Goal: Transaction & Acquisition: Purchase product/service

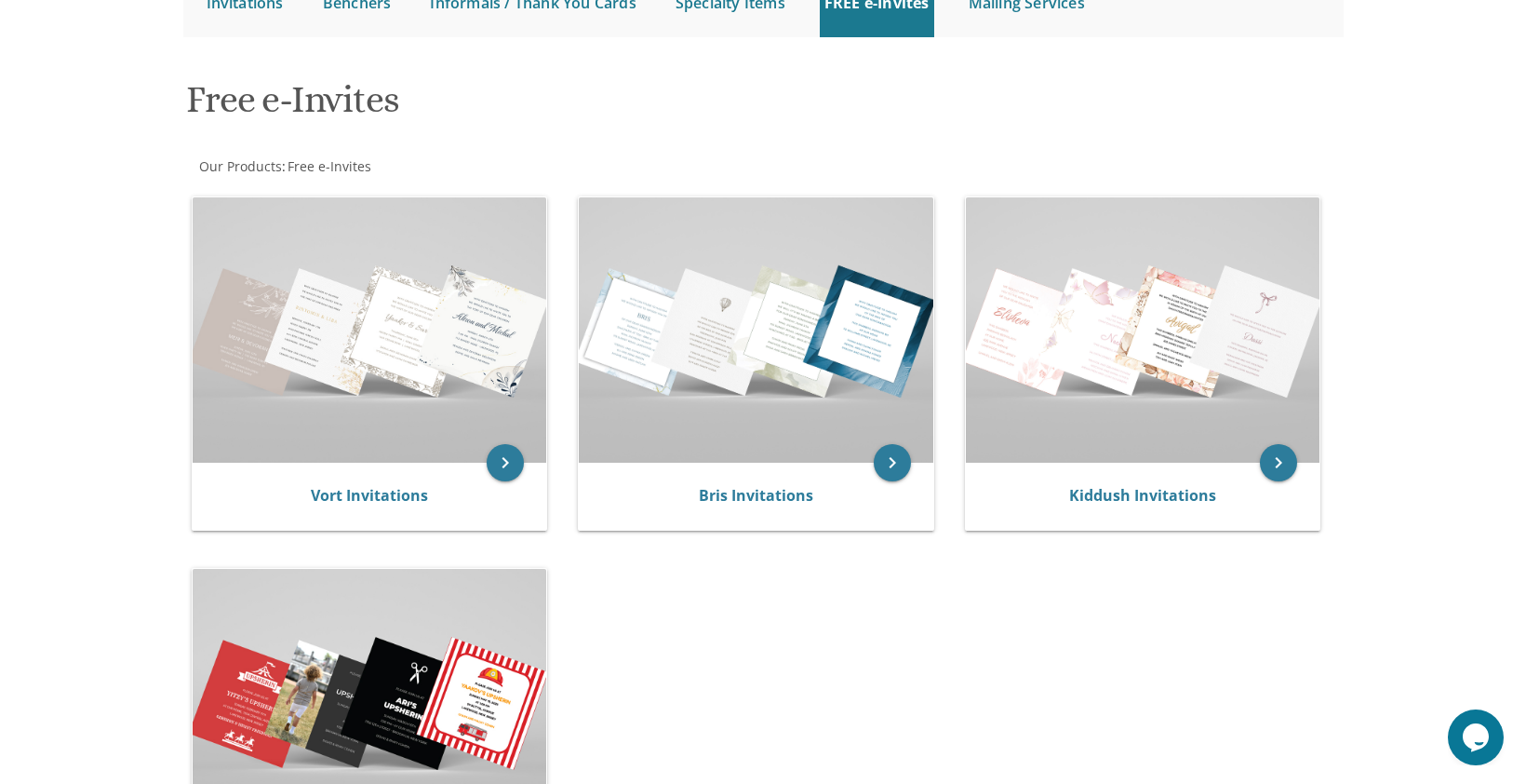
scroll to position [186, 0]
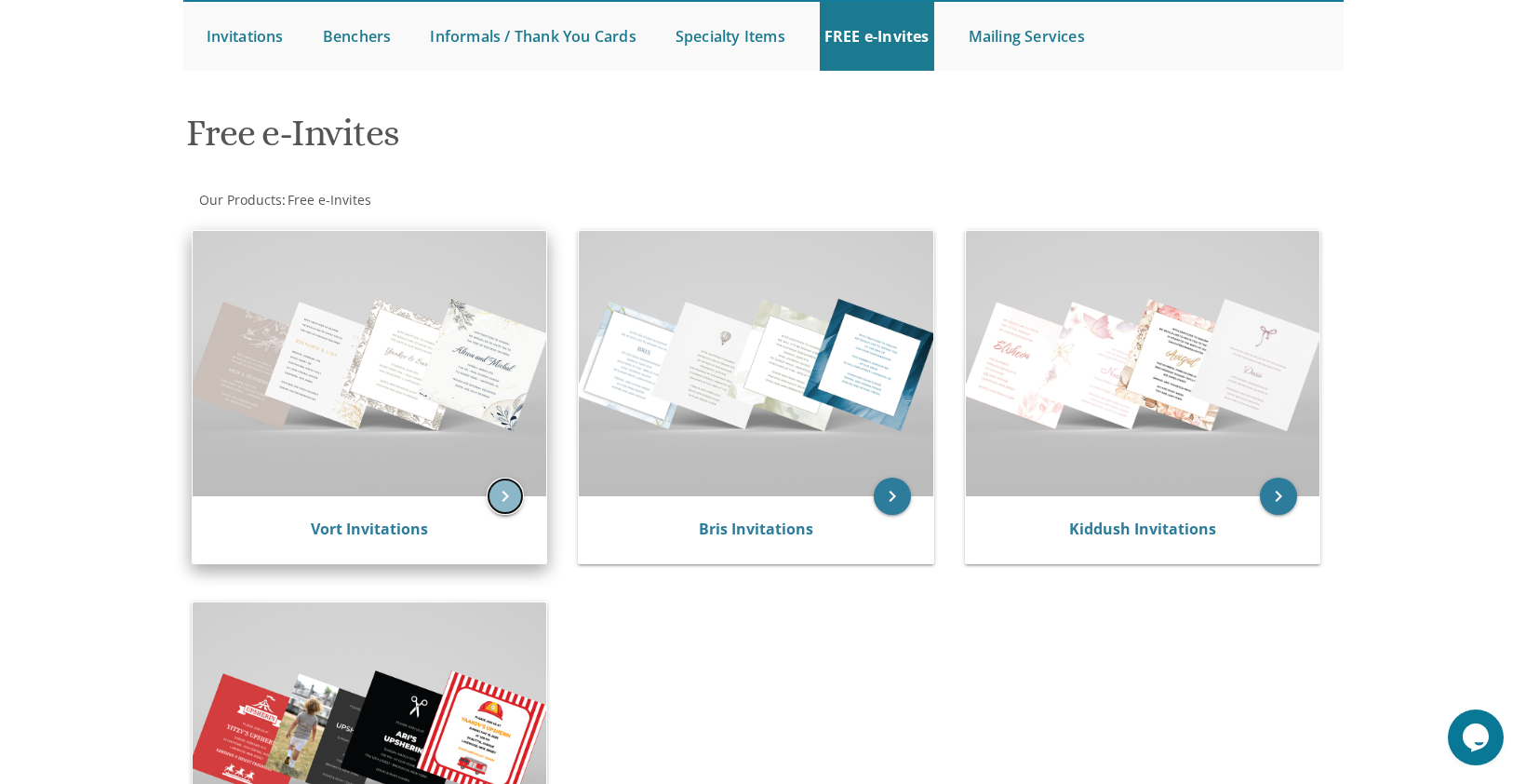
click at [503, 495] on icon "keyboard_arrow_right" at bounding box center [505, 497] width 37 height 37
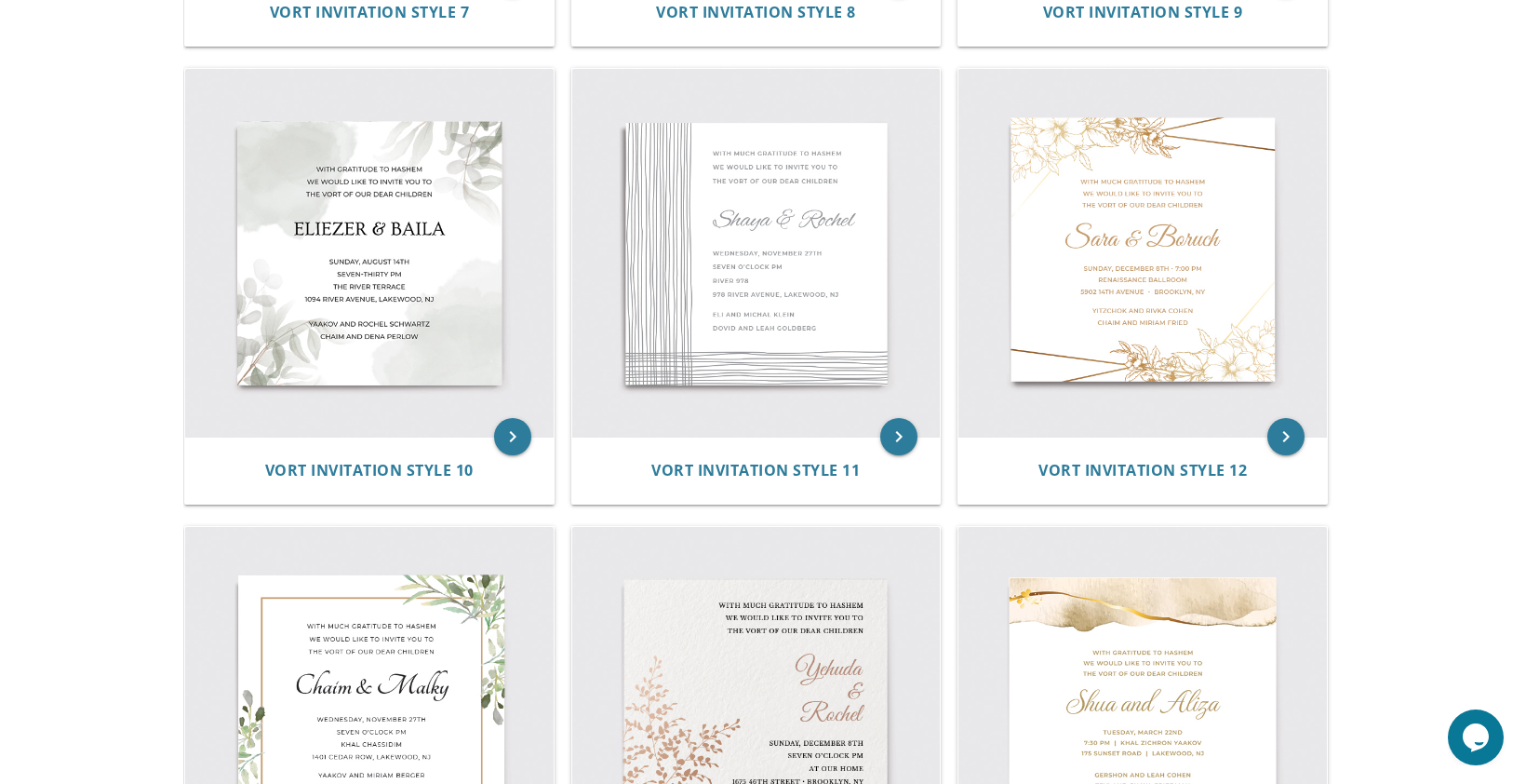
scroll to position [1769, 0]
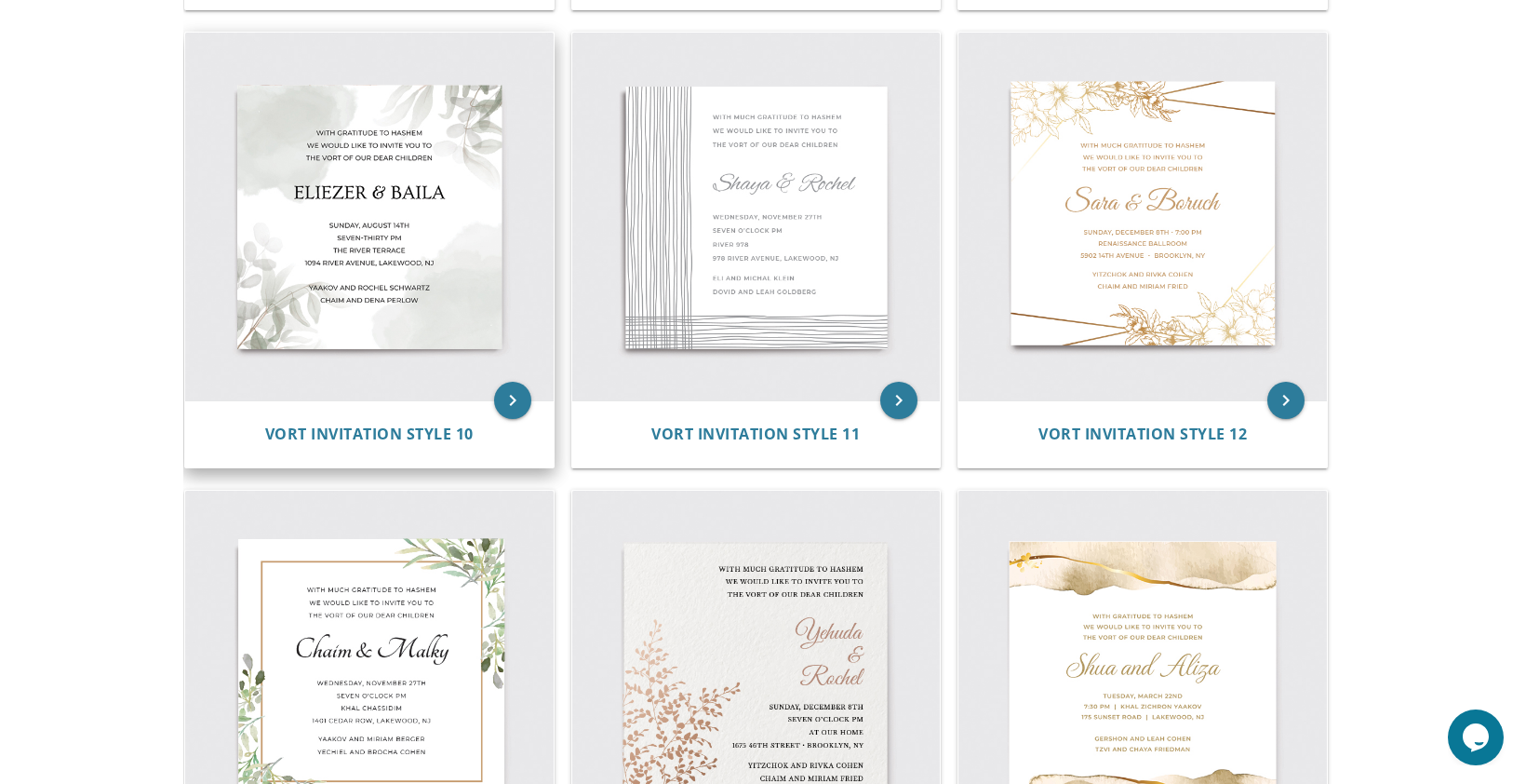
click at [363, 245] on img at bounding box center [369, 217] width 369 height 369
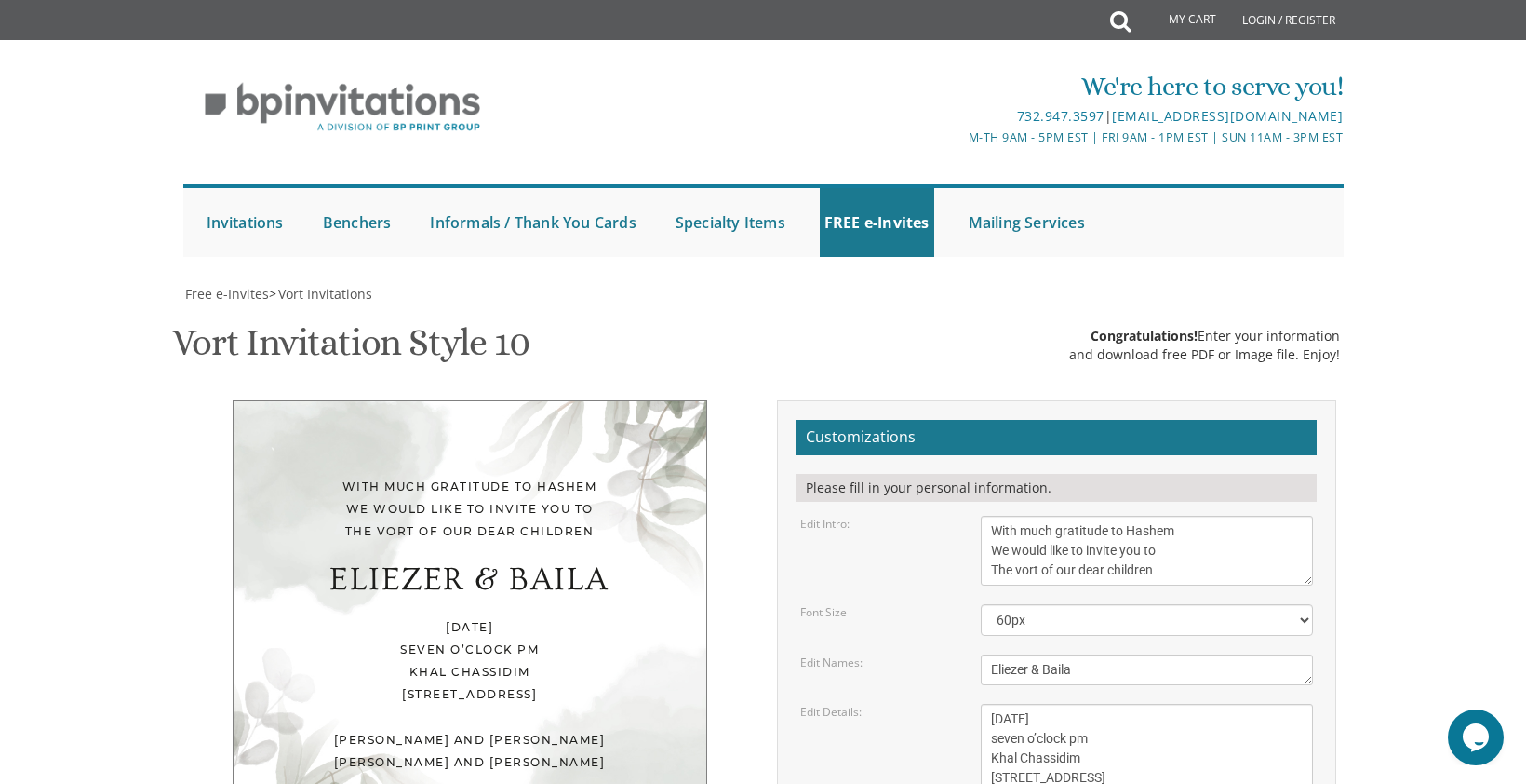
scroll to position [186, 0]
drag, startPoint x: 1164, startPoint y: 385, endPoint x: 1013, endPoint y: 381, distance: 151.1
click at [1013, 515] on textarea "With much gratitude to Hashem We would like to invite you to The vort of our de…" at bounding box center [1147, 550] width 333 height 70
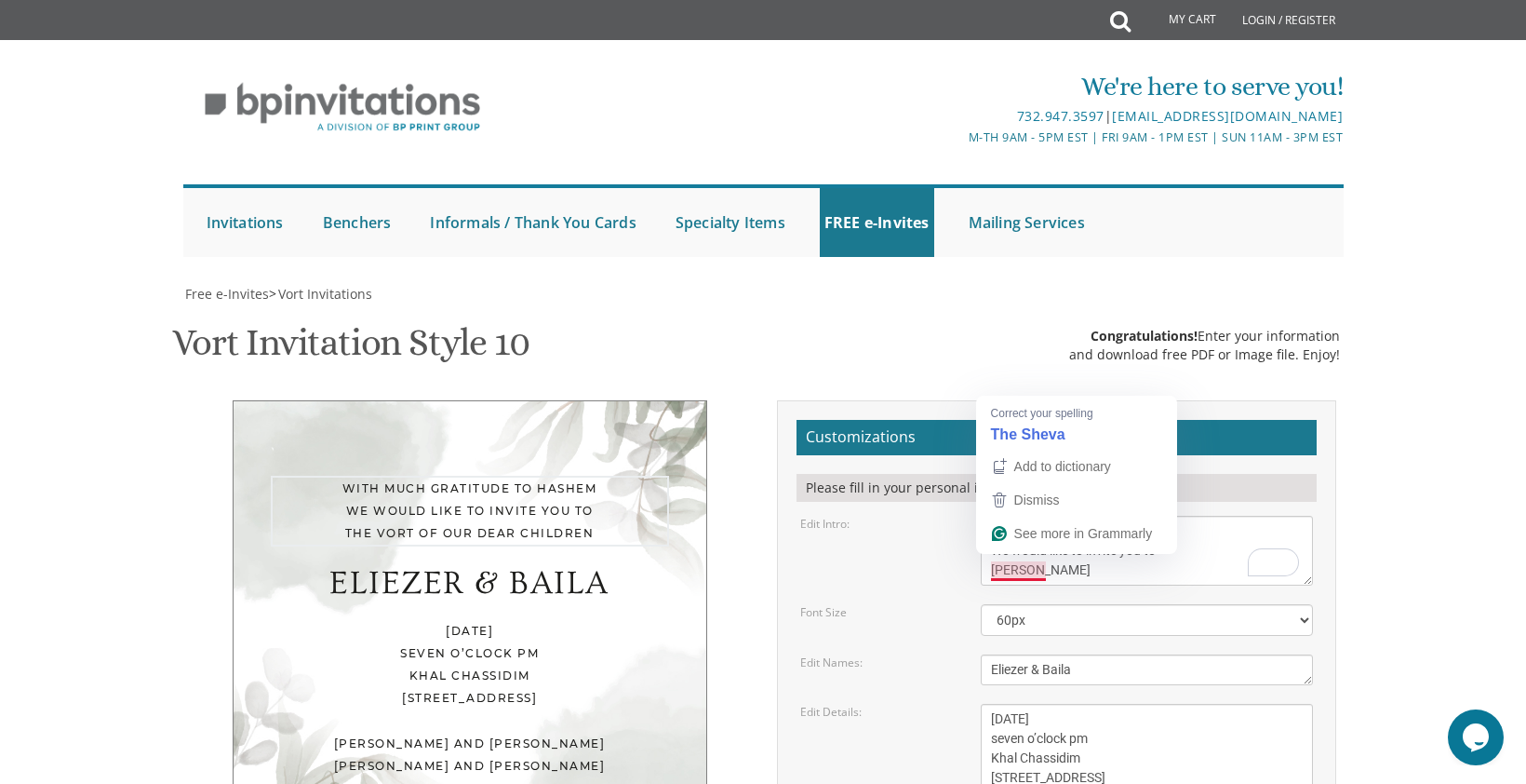
click at [1011, 515] on textarea "With much gratitude to Hashem We would like to invite you to The vort of our de…" at bounding box center [1147, 550] width 333 height 70
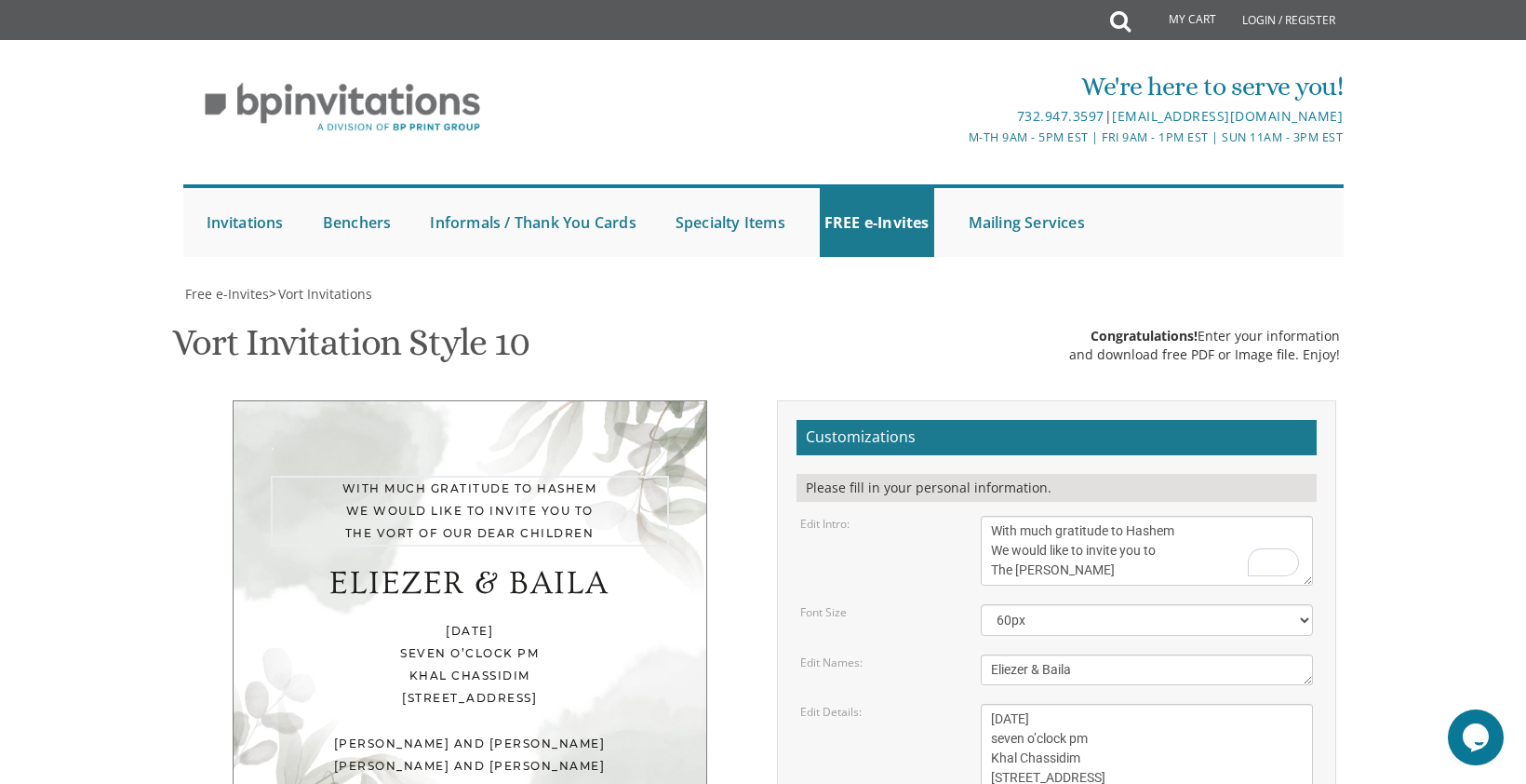
click at [1116, 515] on textarea "With much gratitude to Hashem We would like to invite you to The vort of our de…" at bounding box center [1147, 550] width 333 height 70
type textarea "With much gratitude to Hashem We would like to invite you to The [PERSON_NAME] …"
drag, startPoint x: 1027, startPoint y: 483, endPoint x: 992, endPoint y: 481, distance: 35.1
click at [992, 654] on textarea "Eliezer & Baila" at bounding box center [1147, 669] width 333 height 31
drag, startPoint x: 1088, startPoint y: 485, endPoint x: 1044, endPoint y: 484, distance: 44.0
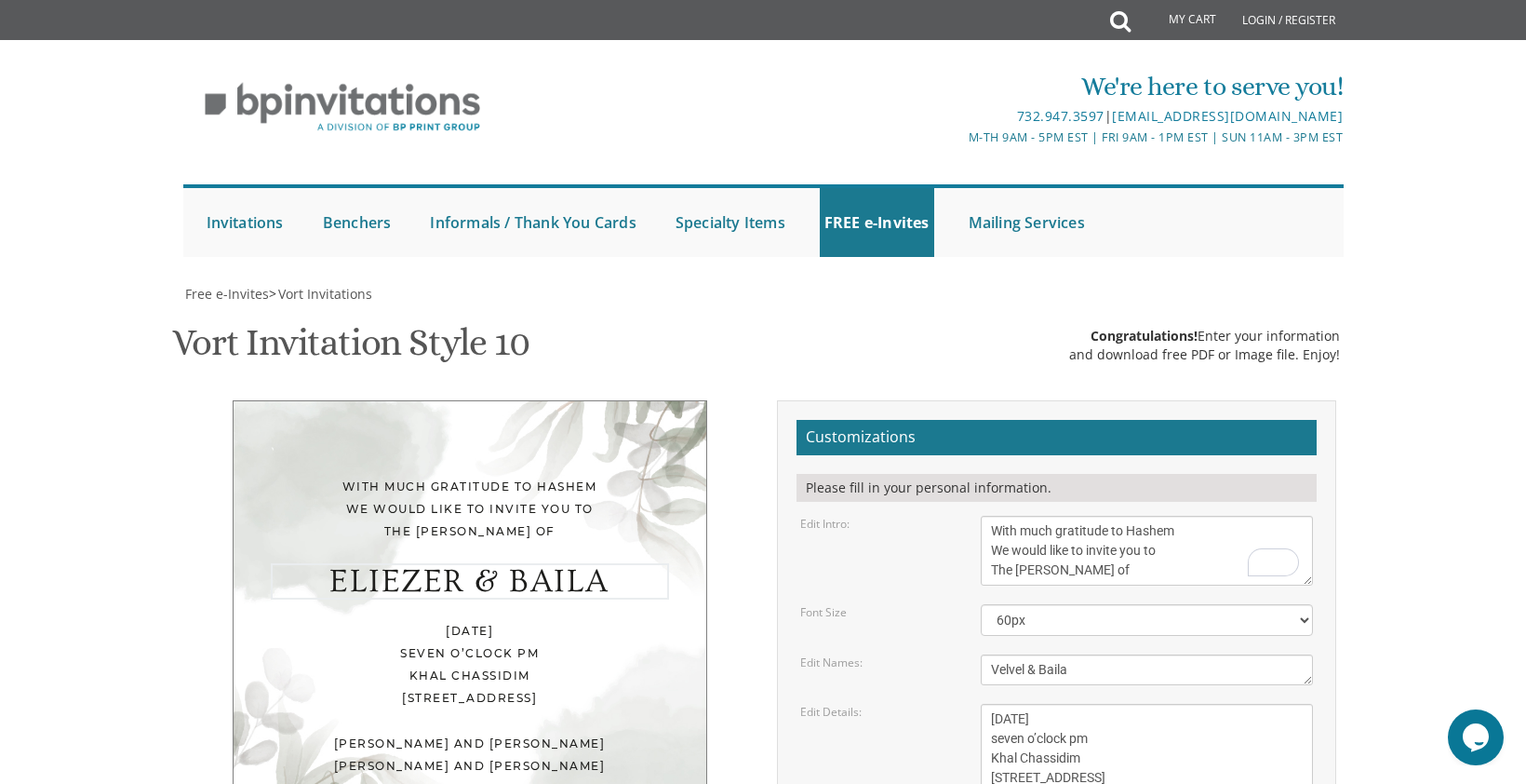
click at [1044, 654] on textarea "Eliezer & Baila" at bounding box center [1147, 669] width 333 height 31
type textarea "Velvel & Chana"
drag, startPoint x: 1037, startPoint y: 534, endPoint x: 992, endPoint y: 534, distance: 45.0
click at [992, 704] on textarea "[DATE] seven o’clock pm Khal Chassidim [STREET_ADDRESS]" at bounding box center [1147, 749] width 333 height 90
drag, startPoint x: 1105, startPoint y: 533, endPoint x: 1047, endPoint y: 535, distance: 58.0
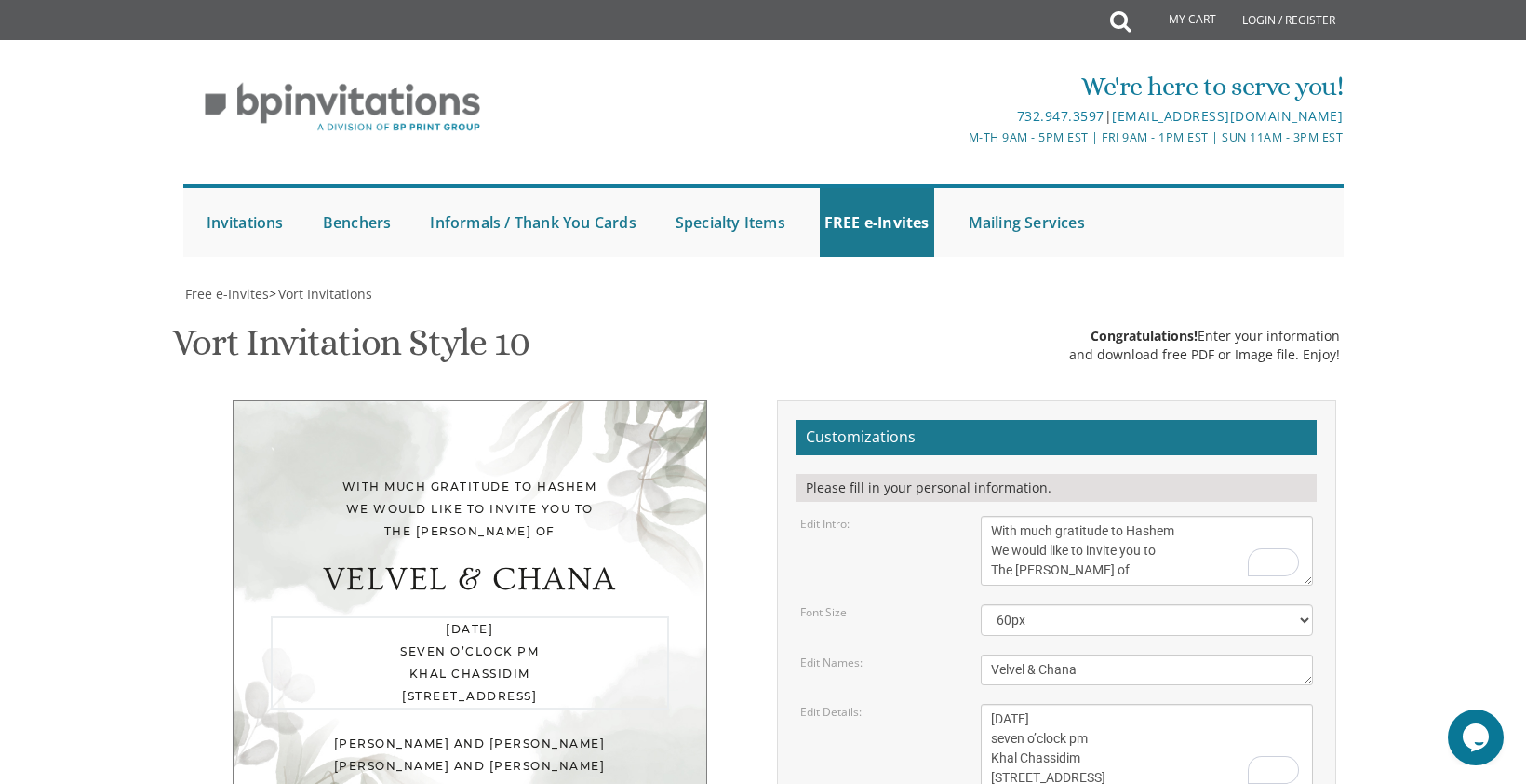
click at [1047, 704] on textarea "[DATE] seven o’clock pm Khal Chassidim [STREET_ADDRESS]" at bounding box center [1147, 749] width 333 height 90
click at [1099, 704] on textarea "[DATE] seven o’clock pm Khal Chassidim [STREET_ADDRESS]" at bounding box center [1147, 749] width 333 height 90
click at [994, 704] on textarea "[DATE] seven o’clock pm Khal Chassidim [STREET_ADDRESS]" at bounding box center [1147, 749] width 333 height 90
click at [1145, 704] on textarea "[DATE] seven o’clock pm Khal Chassidim [STREET_ADDRESS]" at bounding box center [1147, 749] width 333 height 90
drag, startPoint x: 1083, startPoint y: 572, endPoint x: 991, endPoint y: 576, distance: 92.1
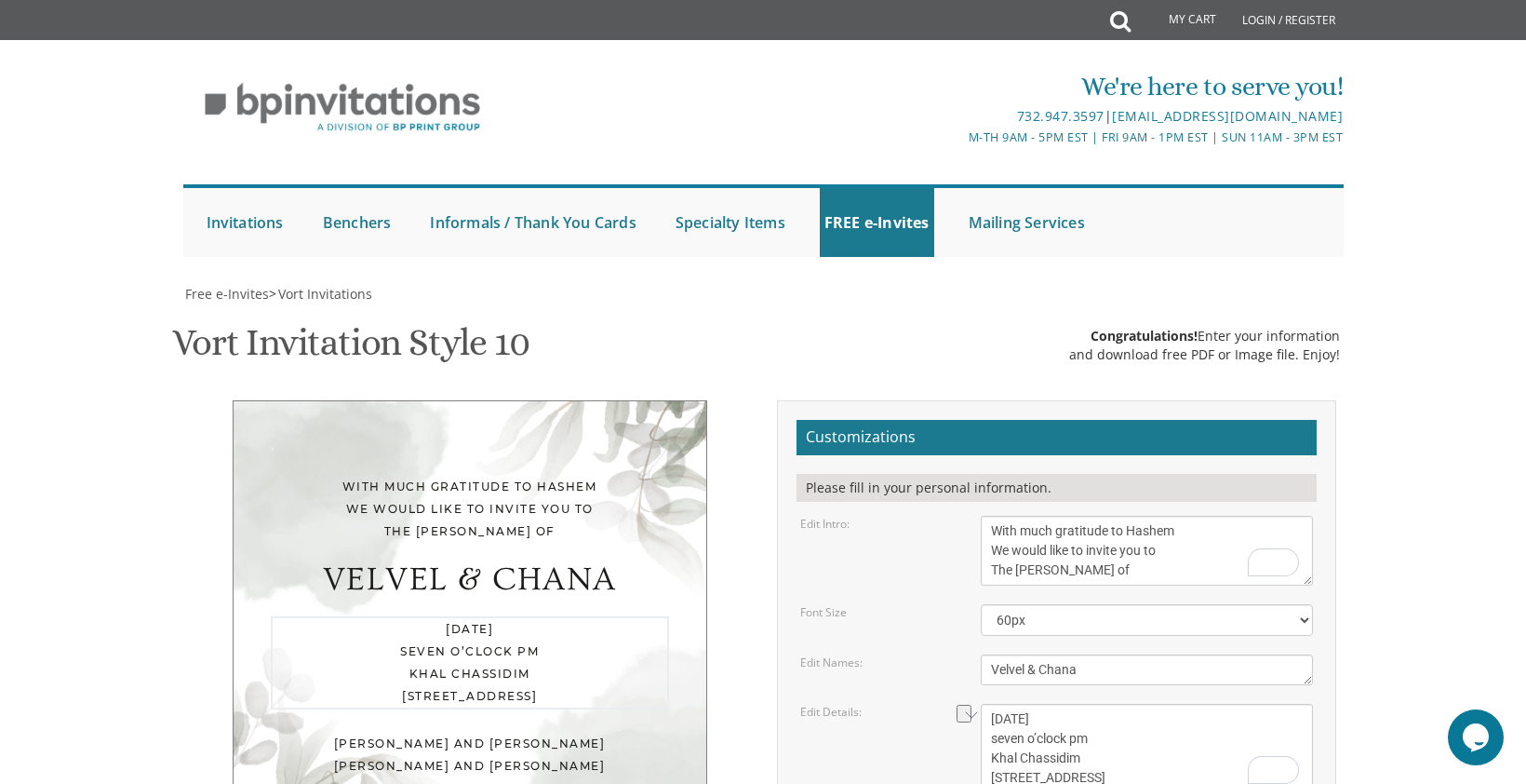
click at [991, 704] on textarea "[DATE] seven o’clock pm Khal Chassidim [STREET_ADDRESS]" at bounding box center [1147, 749] width 333 height 90
drag, startPoint x: 1176, startPoint y: 590, endPoint x: 991, endPoint y: 599, distance: 185.2
click at [991, 704] on textarea "[DATE] seven o’clock pm Khal Chassidim [STREET_ADDRESS]" at bounding box center [1147, 749] width 333 height 90
type textarea "[DATE] seven o’clock pm [GEOGRAPHIC_DATA] [STREET_ADDRESS]"
drag, startPoint x: 1152, startPoint y: 638, endPoint x: 989, endPoint y: 641, distance: 163.0
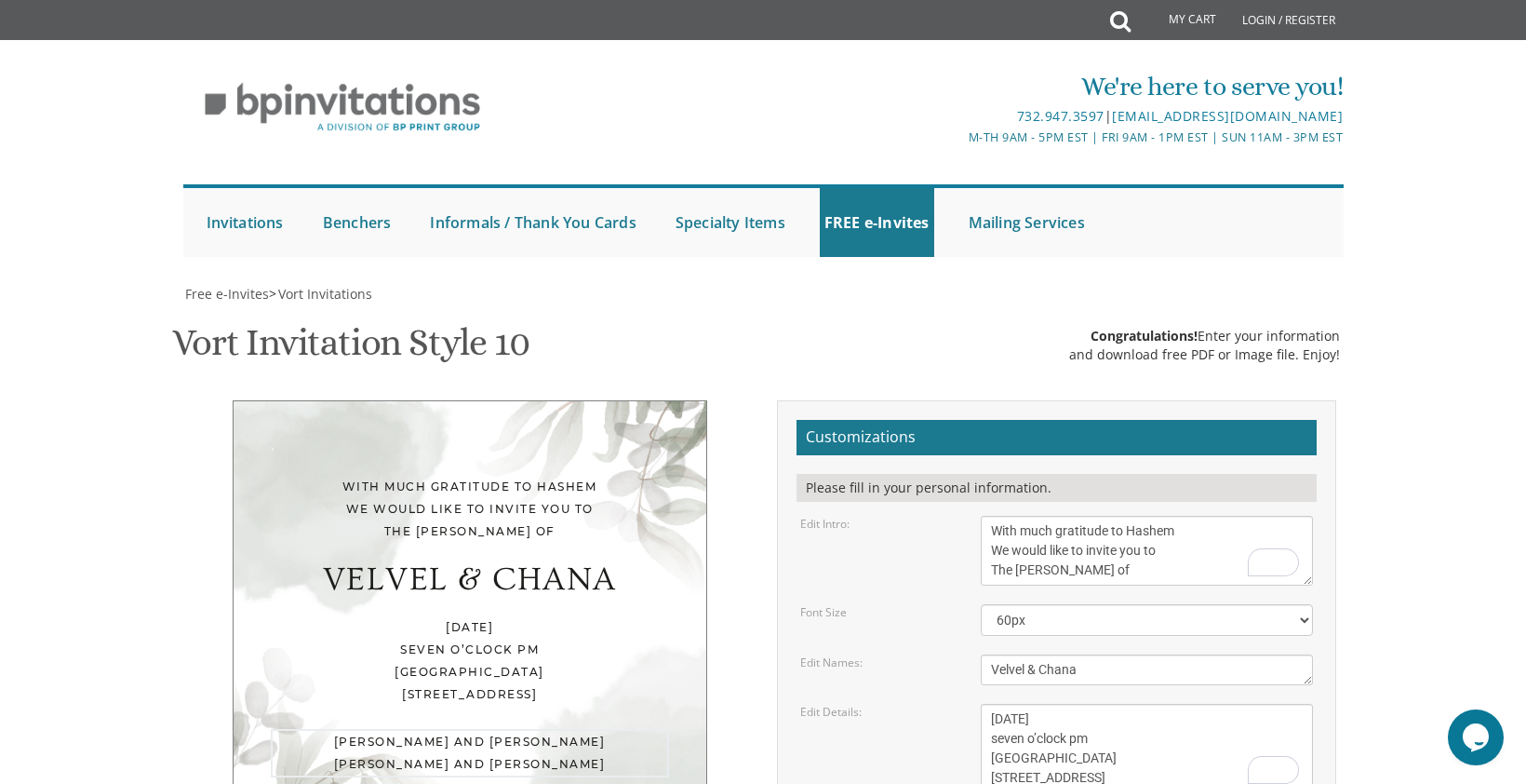
drag, startPoint x: 1099, startPoint y: 638, endPoint x: 1063, endPoint y: 641, distance: 36.1
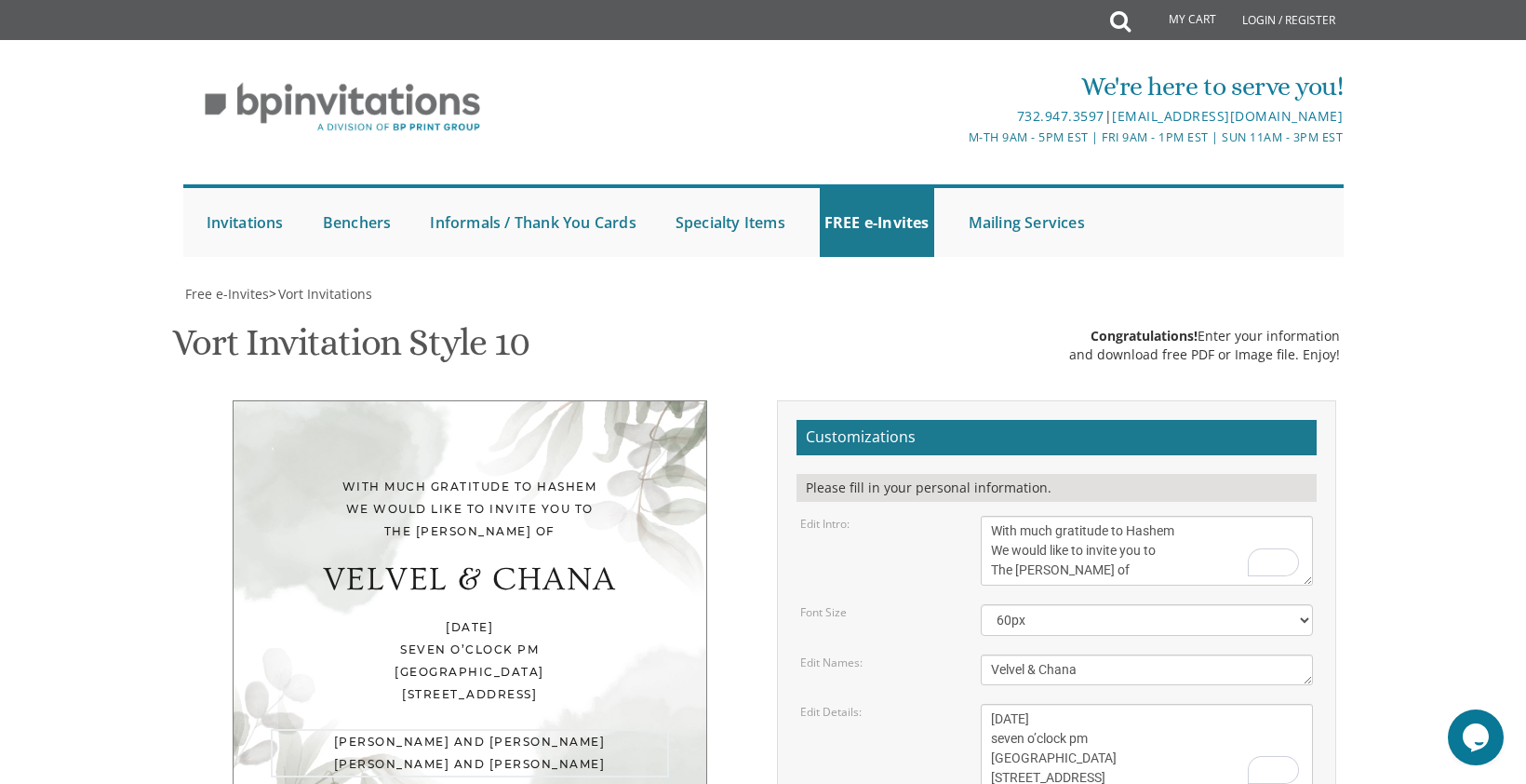
drag, startPoint x: 1151, startPoint y: 644, endPoint x: 1108, endPoint y: 644, distance: 43.0
drag, startPoint x: 1030, startPoint y: 659, endPoint x: 992, endPoint y: 662, distance: 38.1
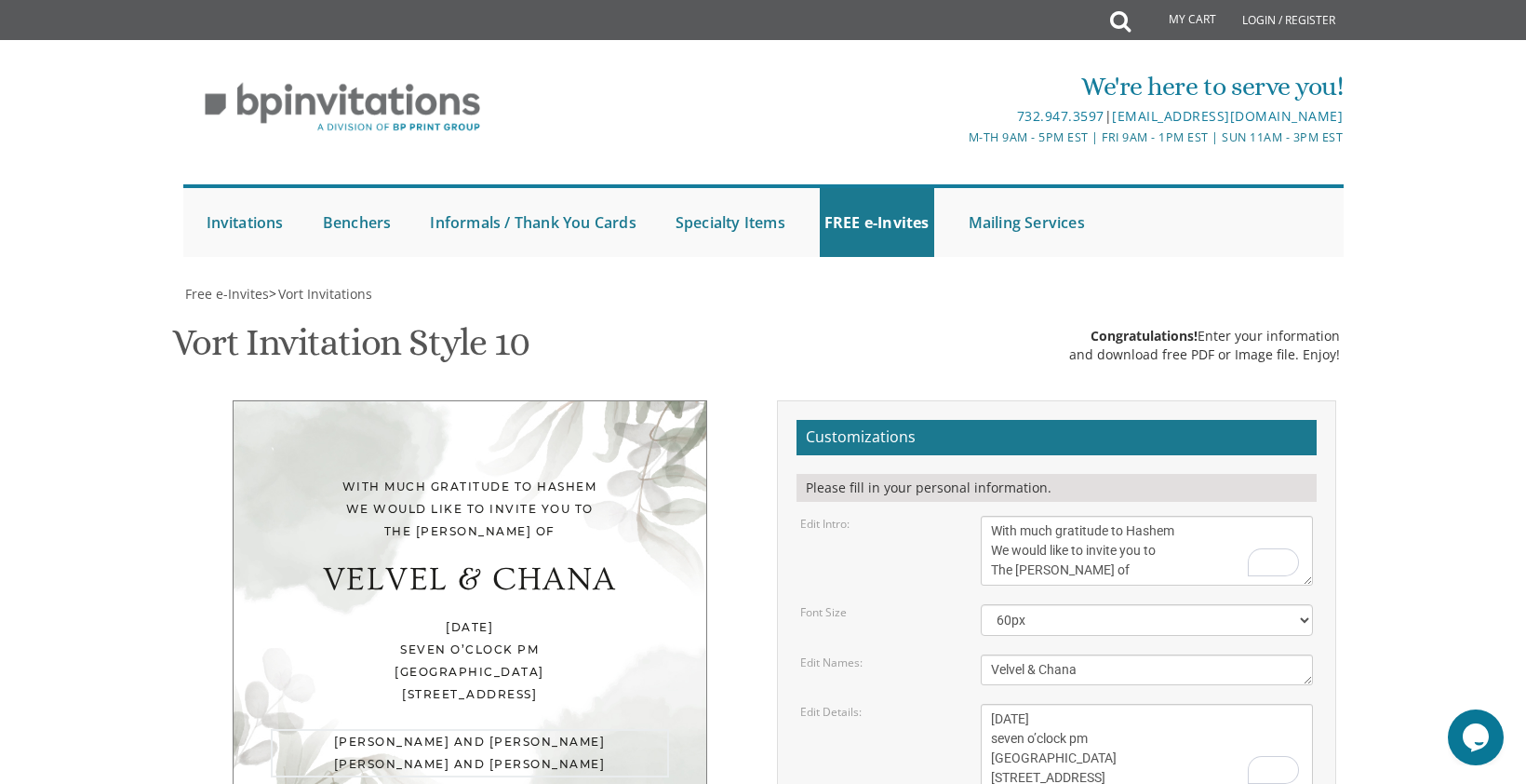
drag, startPoint x: 1084, startPoint y: 661, endPoint x: 1046, endPoint y: 663, distance: 38.1
drag, startPoint x: 1169, startPoint y: 659, endPoint x: 1124, endPoint y: 663, distance: 45.2
type textarea "[PERSON_NAME] and [PERSON_NAME] and [PERSON_NAME]"
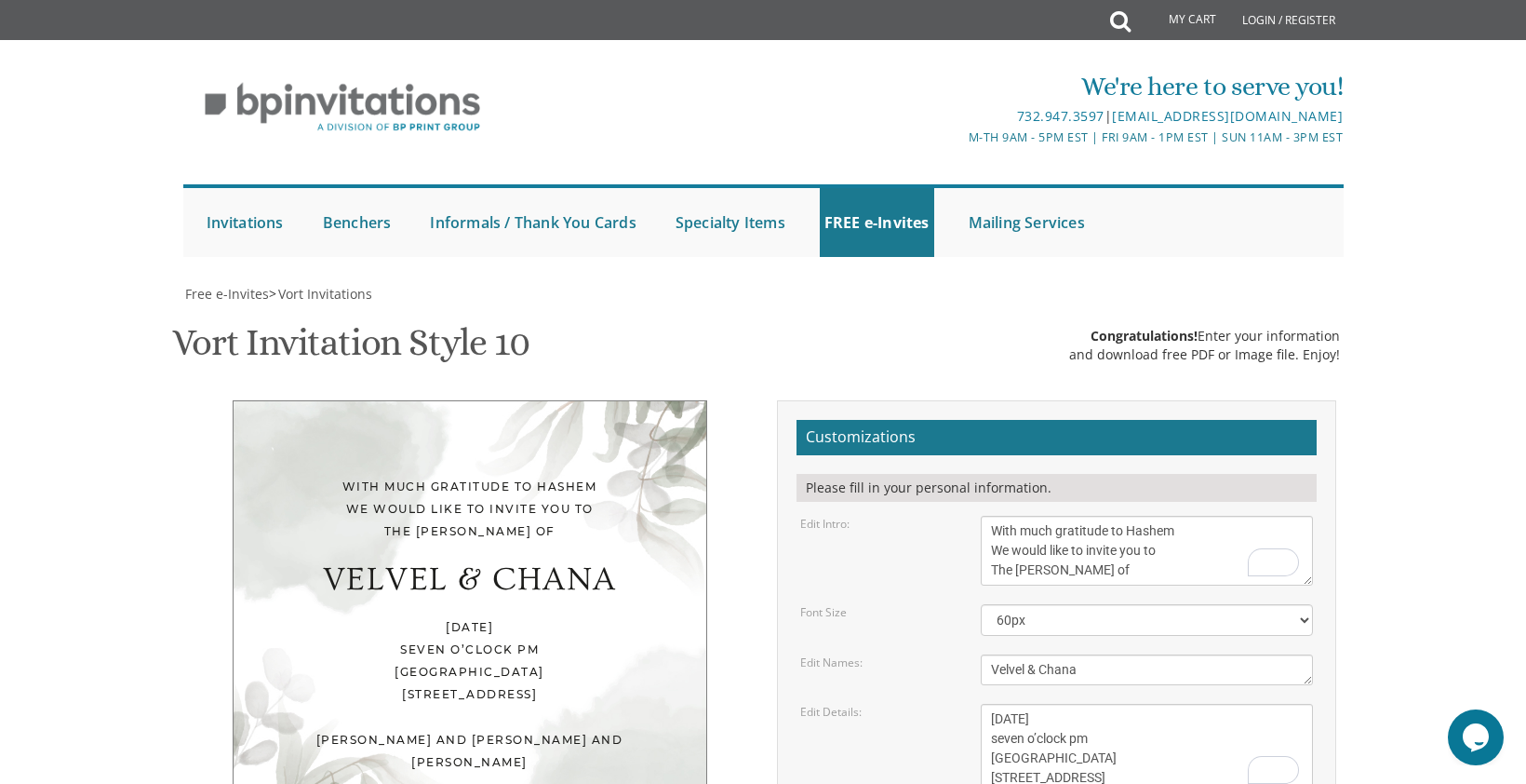
click at [1449, 628] on body "My Cart Total: View Cart Item(s) Submit My Cart Total: View Cart Item(s) Login …" at bounding box center [763, 795] width 1526 height 1590
type input "[EMAIL_ADDRESS][DOMAIN_NAME]"
click at [1072, 654] on textarea "Eliezer & Baila" at bounding box center [1147, 669] width 333 height 31
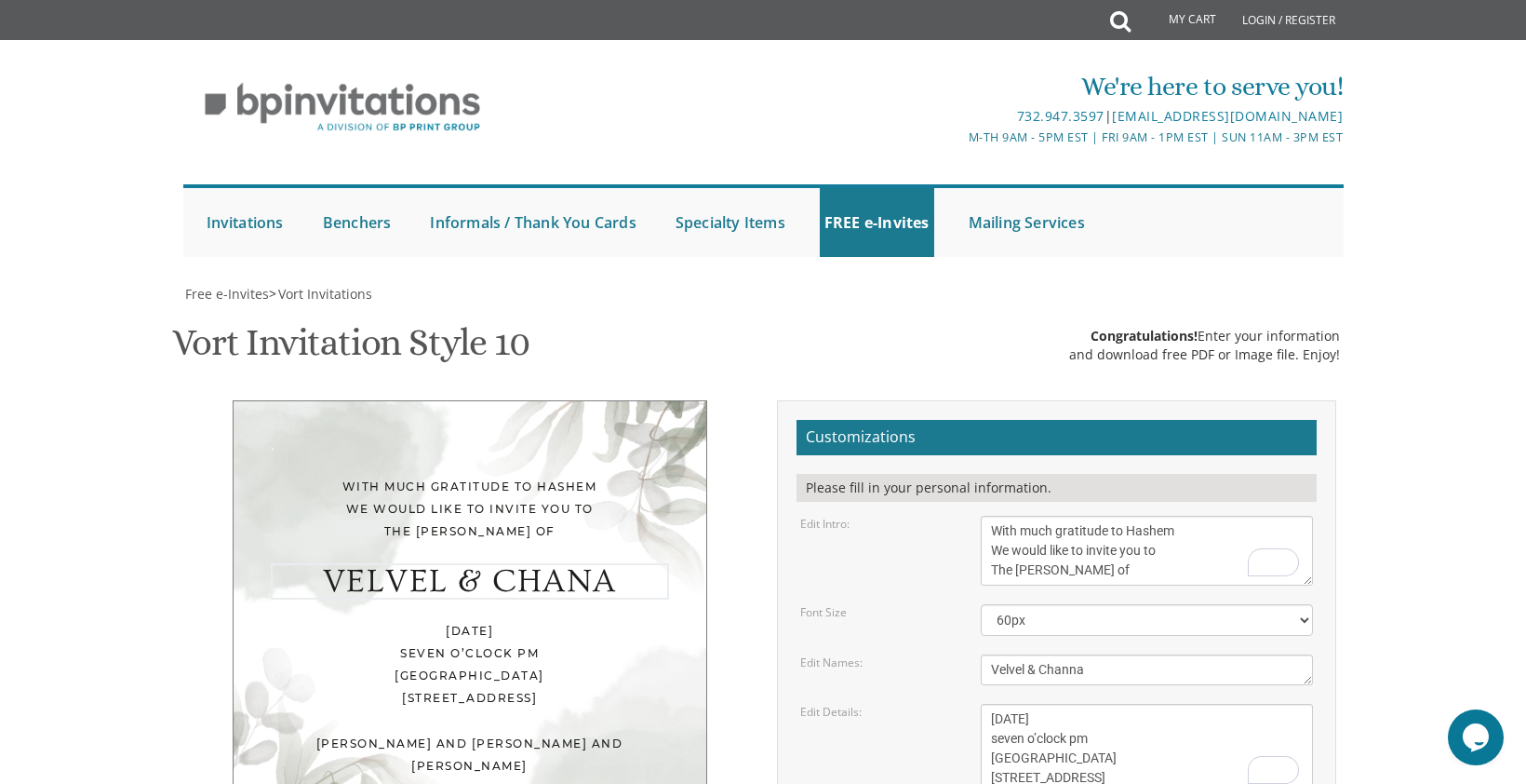
click at [1100, 654] on textarea "Eliezer & Baila" at bounding box center [1147, 669] width 333 height 31
type textarea "Velvel & Channah"
click at [1441, 383] on body "My Cart Total: View Cart Item(s) Submit My Cart Total: View Cart Item(s) Login …" at bounding box center [763, 795] width 1526 height 1590
